Goal: Information Seeking & Learning: Learn about a topic

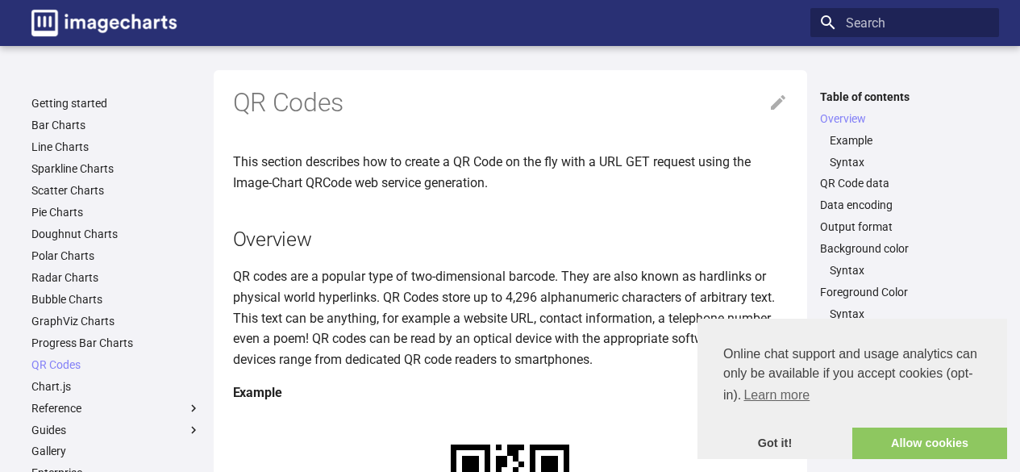
scroll to position [211, 0]
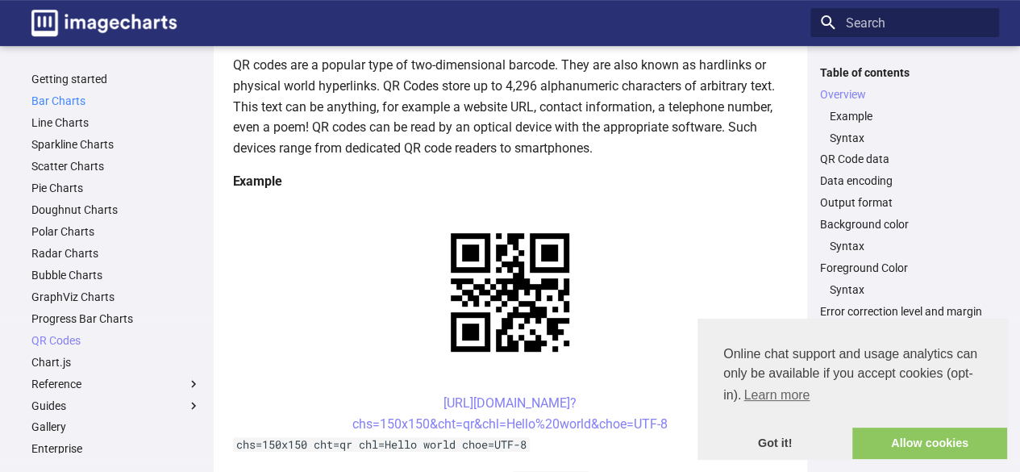
click at [69, 102] on link "Bar Charts" at bounding box center [115, 101] width 169 height 15
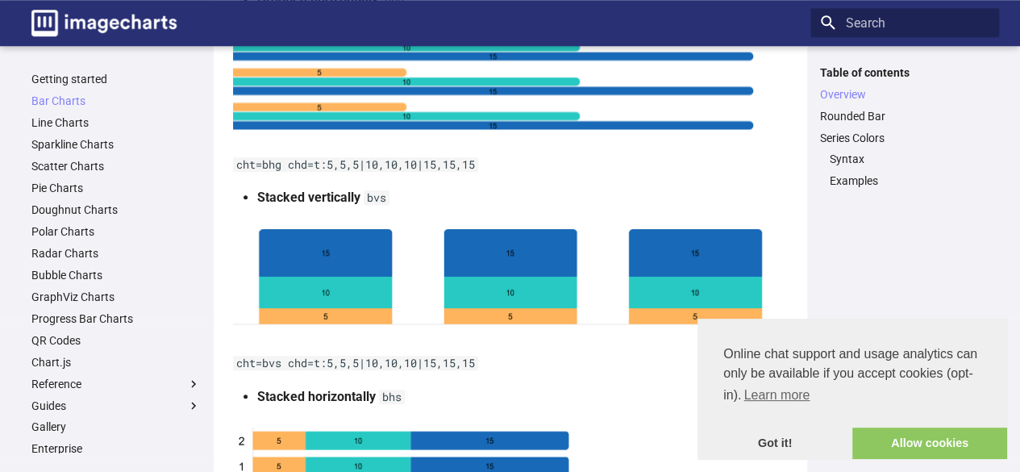
scroll to position [640, 0]
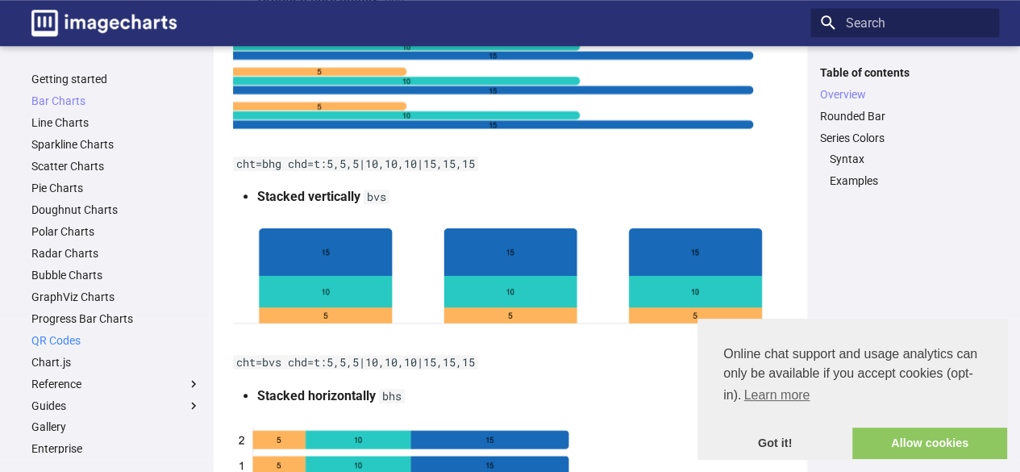
click at [54, 346] on link "QR Codes" at bounding box center [115, 340] width 169 height 15
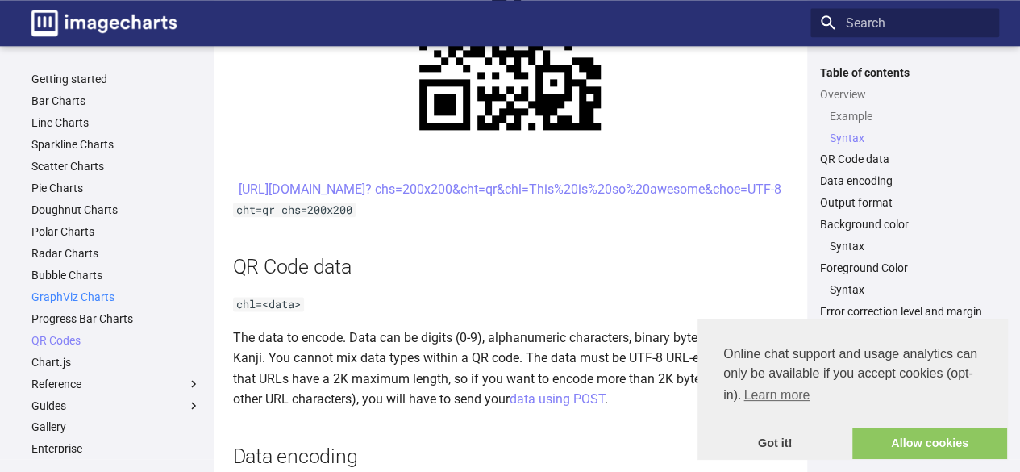
scroll to position [923, 0]
click at [339, 280] on h2 "QR Code data" at bounding box center [510, 266] width 555 height 28
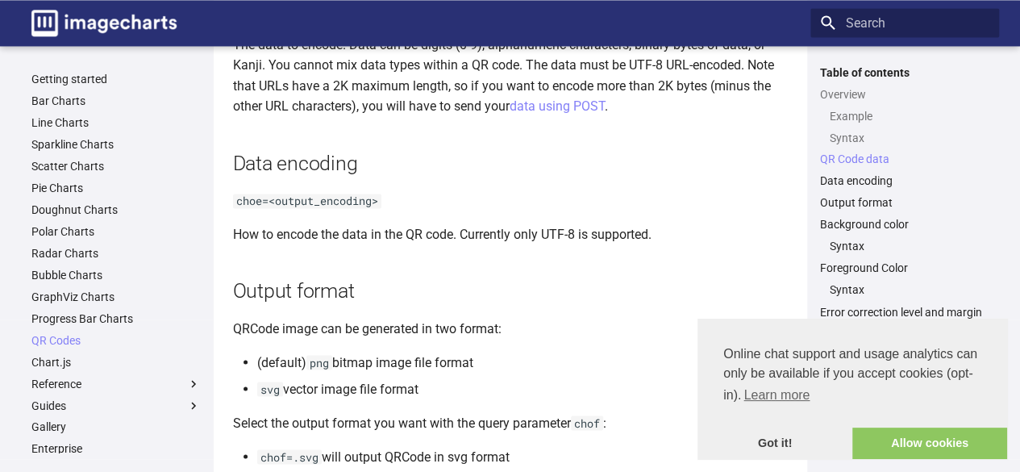
scroll to position [1216, 0]
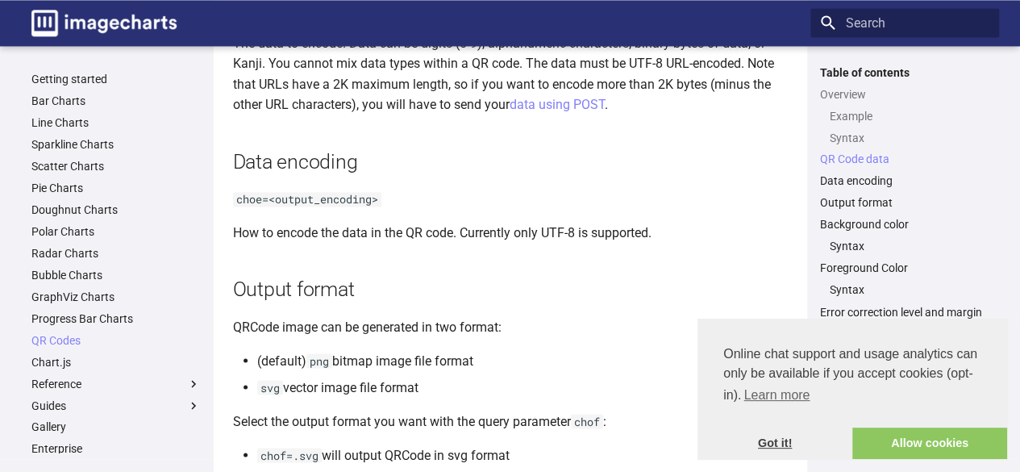
click at [780, 446] on link "Got it!" at bounding box center [775, 443] width 155 height 32
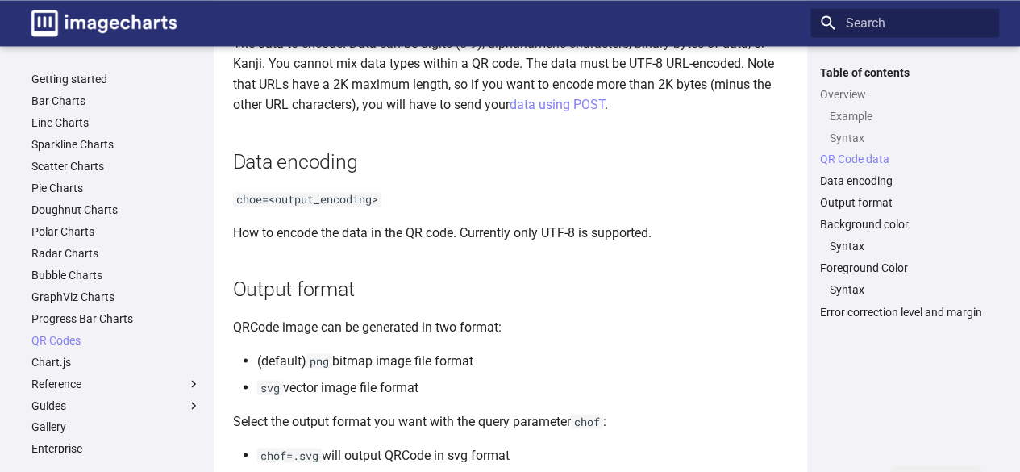
click at [367, 367] on article "QR Codes This section describes how to create a QR Code on the fly with a URL G…" at bounding box center [510, 458] width 555 height 3208
